Goal: Complete application form

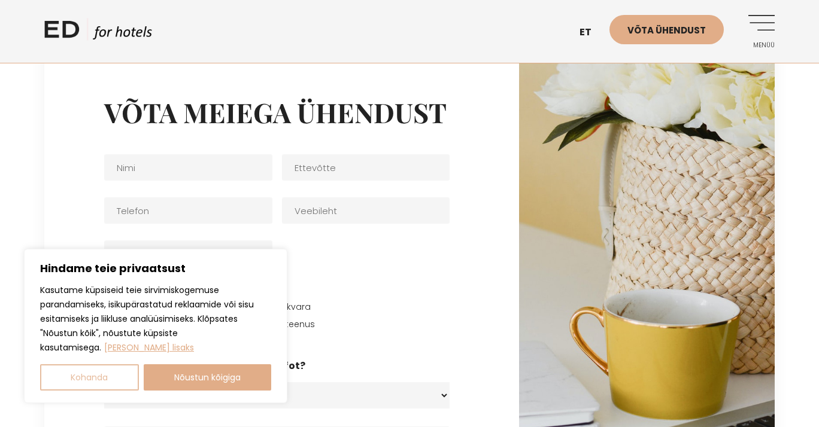
click at [101, 376] on button "Kohanda" at bounding box center [89, 378] width 99 height 26
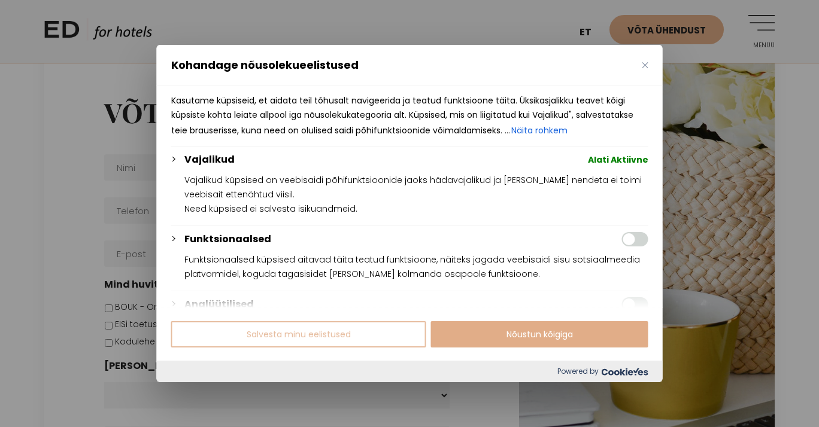
click at [344, 342] on button "Salvesta minu eelistused" at bounding box center [298, 334] width 255 height 26
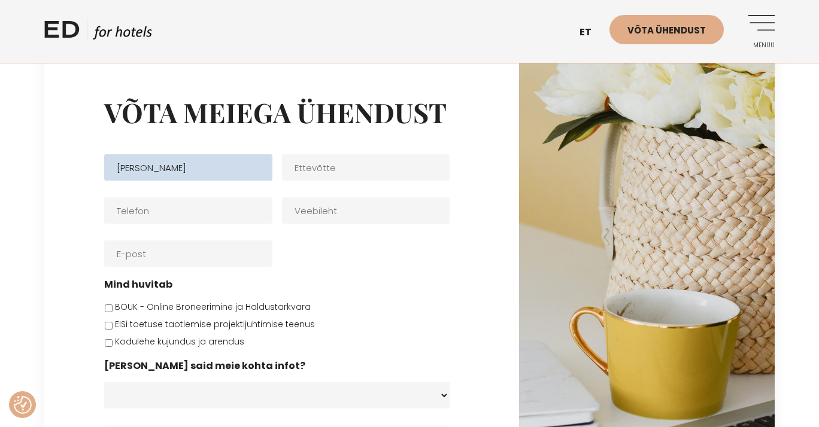
type input "[PERSON_NAME]"
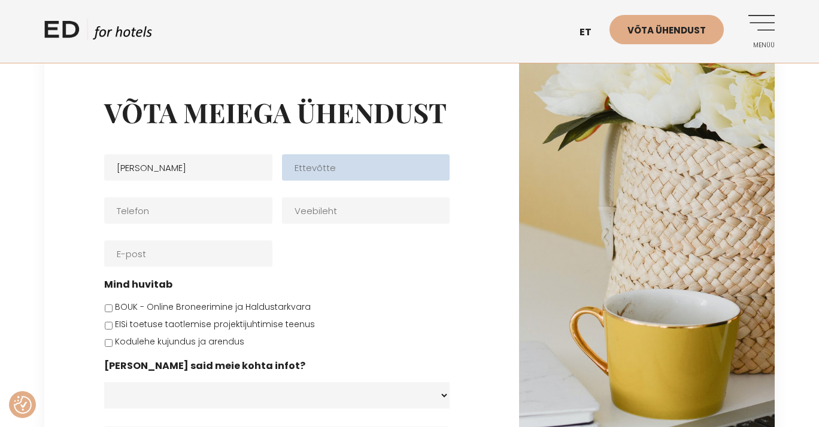
click at [337, 178] on input "Ettevõtte" at bounding box center [366, 167] width 168 height 26
type input "Päikese puhkemaja"
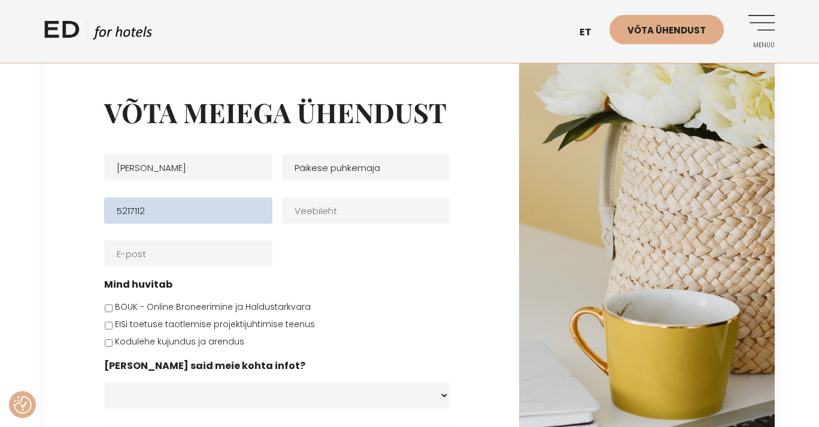
type input "5217112"
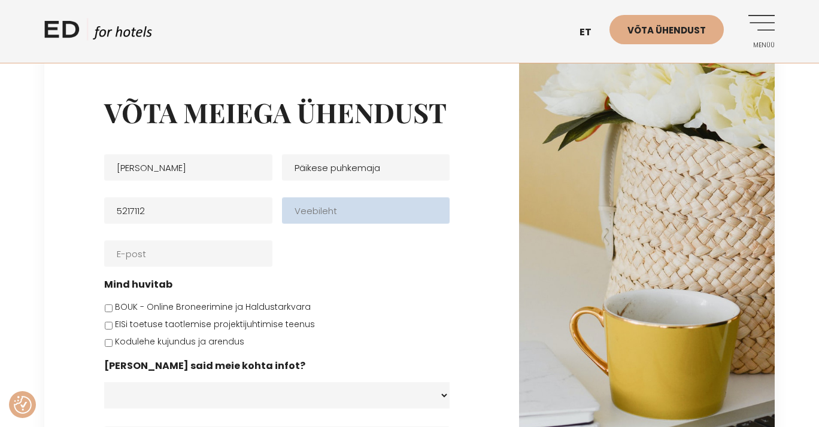
click at [342, 213] on input "Veebileht" at bounding box center [366, 211] width 168 height 26
type input "[DOMAIN_NAME]"
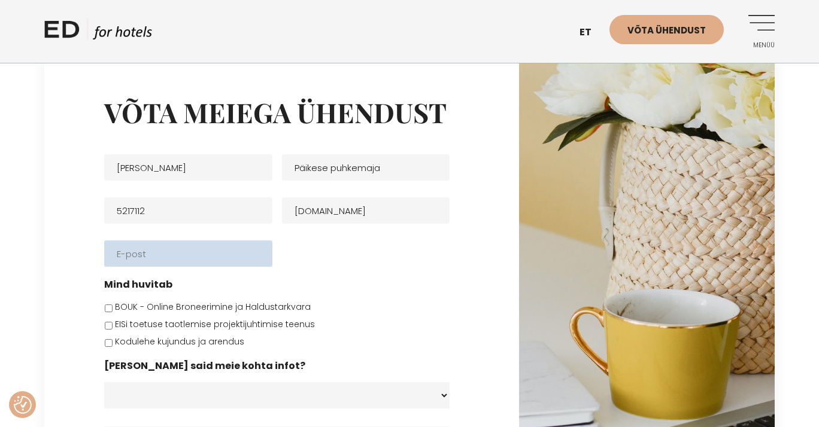
type input "[EMAIL_ADDRESS][DOMAIN_NAME]"
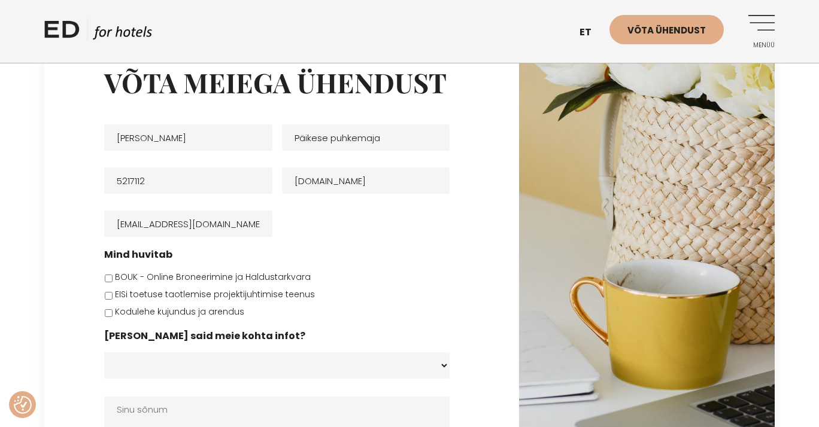
scroll to position [31, 0]
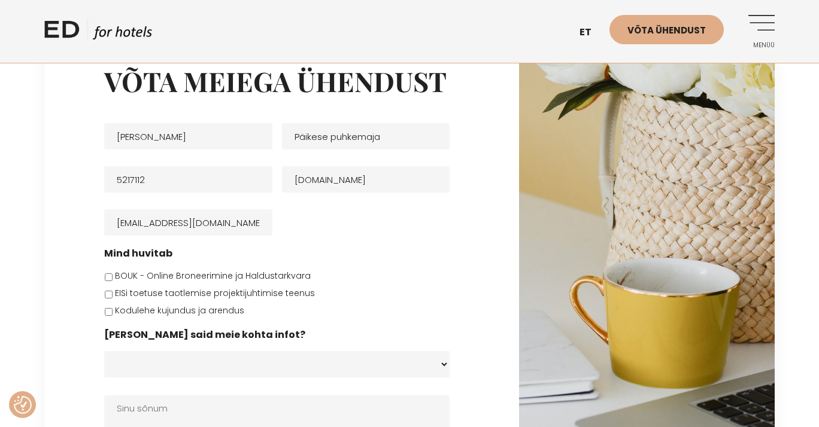
click at [108, 276] on input "BOUK - Online Broneerimine ja Haldustarkvara" at bounding box center [109, 278] width 8 height 8
checkbox input "true"
click at [107, 311] on input "Kodulehe kujundus ja arendus" at bounding box center [109, 312] width 8 height 8
checkbox input "true"
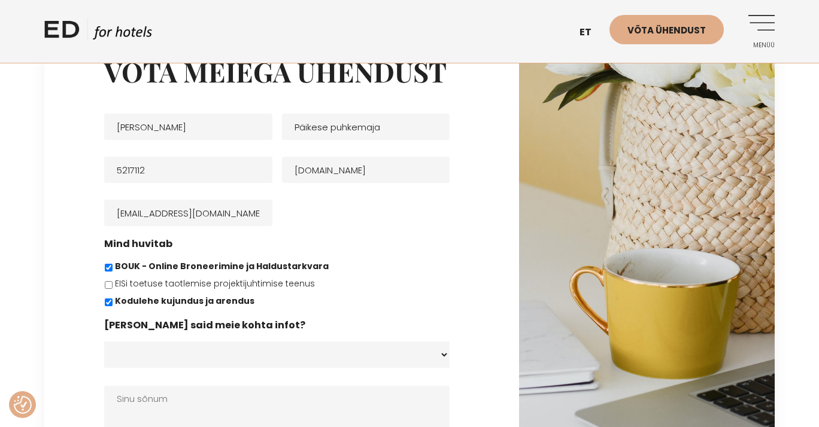
scroll to position [183, 0]
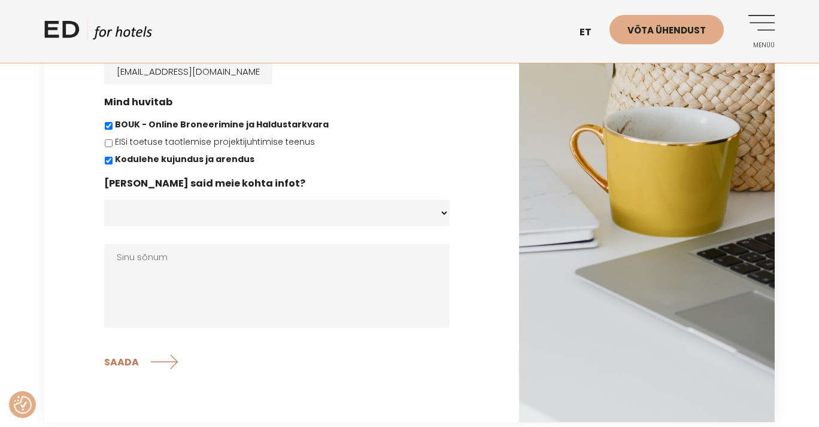
select select "E-post"
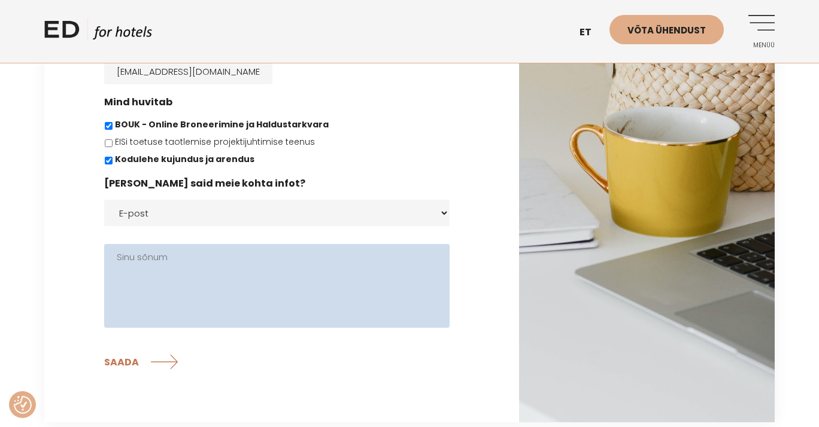
click at [354, 281] on textarea "Sinu sõnum" at bounding box center [276, 286] width 345 height 84
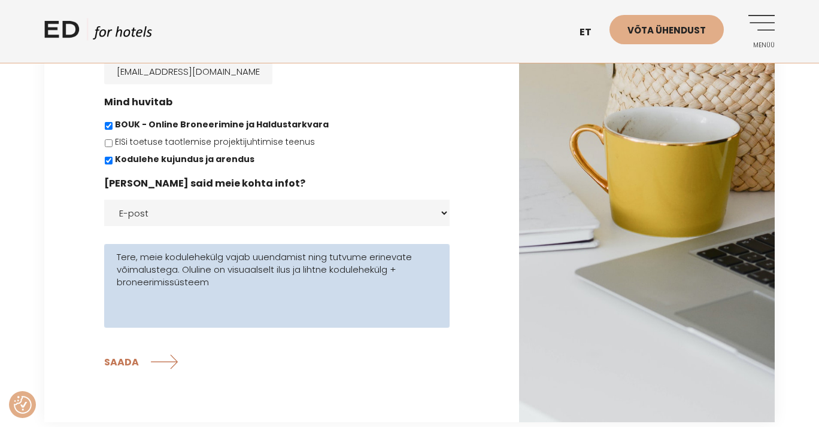
click at [390, 266] on textarea "Tere, meie kodulehekülg vajab uuendamist ning tutvume erinevate võimalustega. O…" at bounding box center [276, 286] width 345 height 84
click at [423, 268] on textarea "Tere, meie kodulehekülg vajab uuendamist ning tutvume erinevate võimalustega. O…" at bounding box center [276, 286] width 345 height 84
click at [216, 284] on textarea "Tere, meie kodulehekülg vajab uuendamist ning tutvume erinevate võimalustega. O…" at bounding box center [276, 286] width 345 height 84
drag, startPoint x: 227, startPoint y: 283, endPoint x: 257, endPoint y: 283, distance: 30.5
click at [257, 283] on textarea "Tere, meie kodulehekülg vajab uuendamist ning tutvume erinevate võimalustega. O…" at bounding box center [276, 286] width 345 height 84
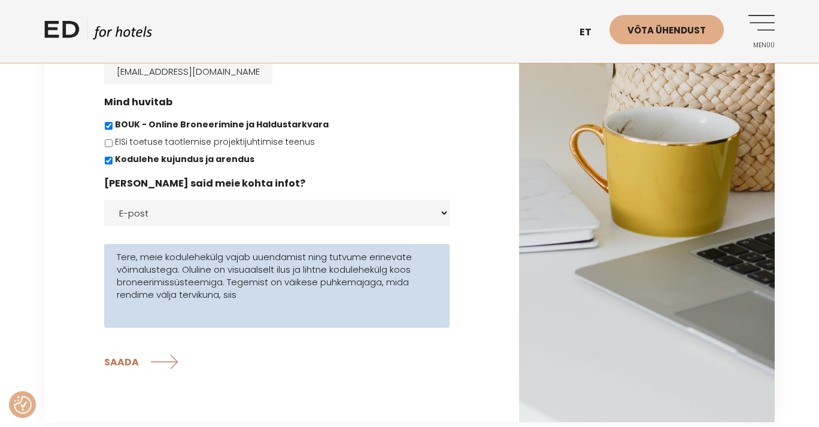
click at [245, 295] on textarea "Tere, meie kodulehekülg vajab uuendamist ning tutvume erinevate võimalustega. O…" at bounding box center [276, 286] width 345 height 84
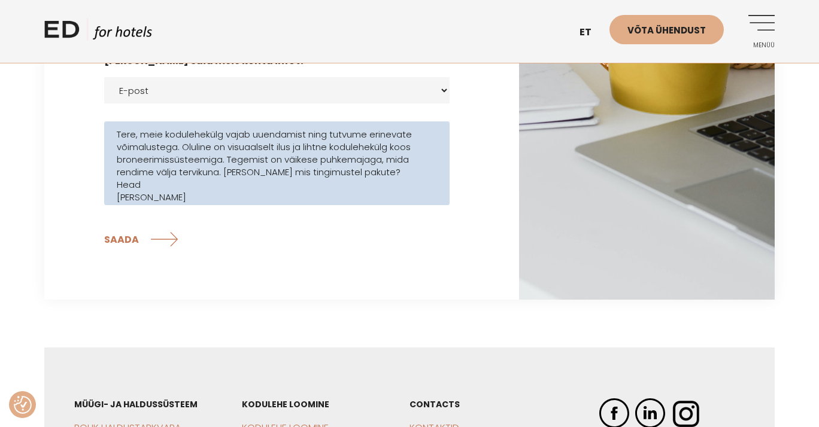
scroll to position [250, 0]
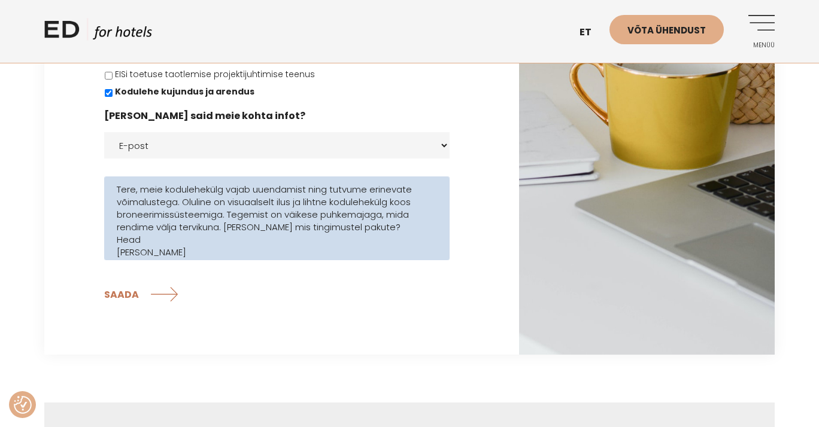
click at [383, 215] on textarea "Tere, meie kodulehekülg vajab uuendamist ning tutvume erinevate võimalustega. O…" at bounding box center [276, 219] width 345 height 84
click at [165, 190] on textarea "Tere, meie kodulehekülg vajab uuendamist ning tutvume erinevate võimalustega. O…" at bounding box center [276, 219] width 345 height 84
click at [261, 203] on textarea "Tere, meie Päikese puhkemaja kodulehekülg vajab uuendamist ning tutvume erineva…" at bounding box center [276, 219] width 345 height 84
type textarea "Tere, meie Päikese puhkemaja kodulehekülg vajab uuendamist ning tutvume erineva…"
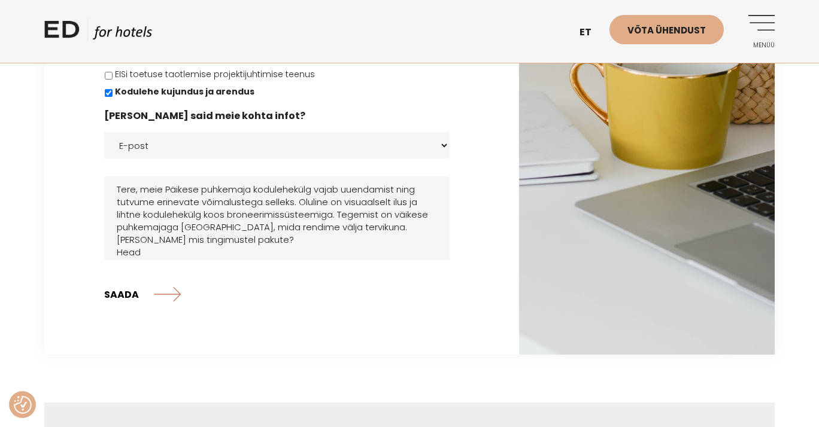
click at [122, 292] on input "SAADA" at bounding box center [142, 295] width 77 height 30
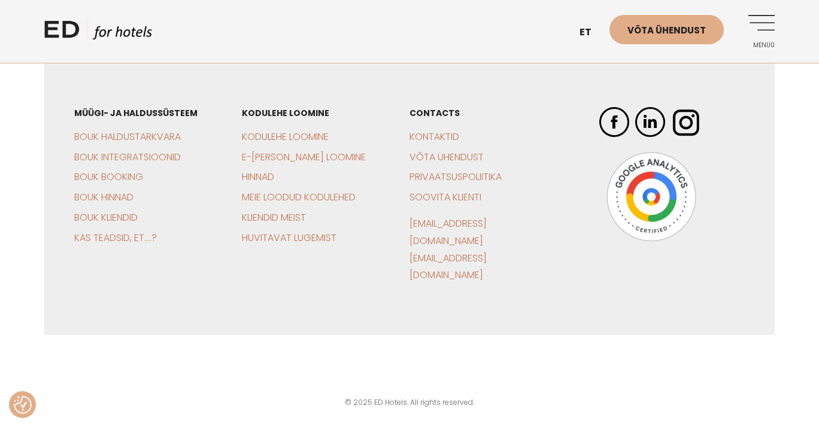
scroll to position [68, 0]
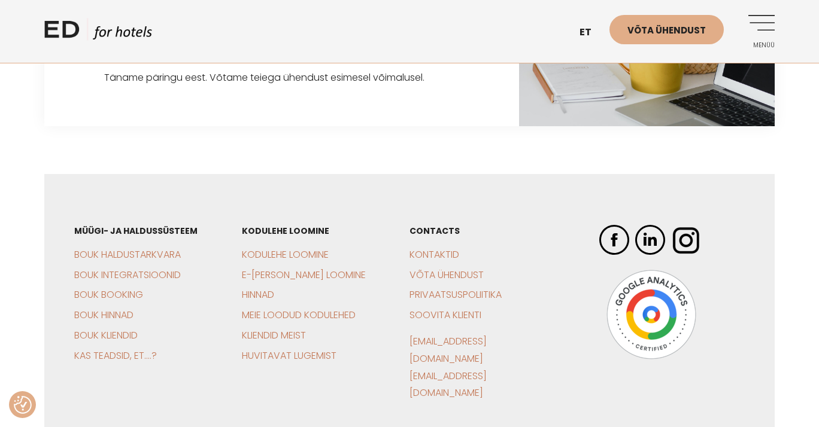
click at [170, 293] on li "BOUK Booking" at bounding box center [137, 295] width 126 height 17
